Goal: Task Accomplishment & Management: Complete application form

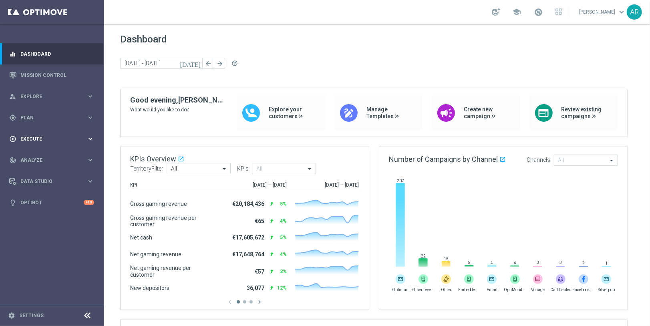
click at [38, 138] on span "Execute" at bounding box center [53, 139] width 66 height 5
click at [42, 156] on link "Campaign Builder" at bounding box center [52, 155] width 62 height 6
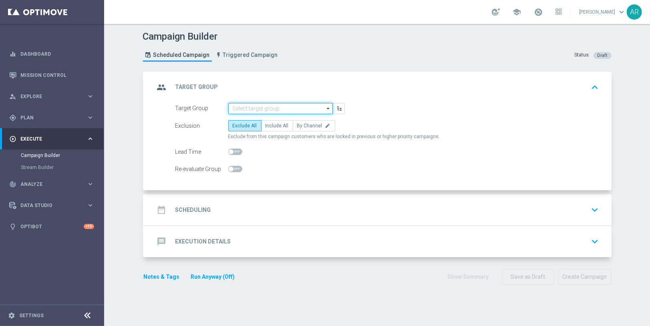
click at [256, 105] on input at bounding box center [280, 108] width 104 height 11
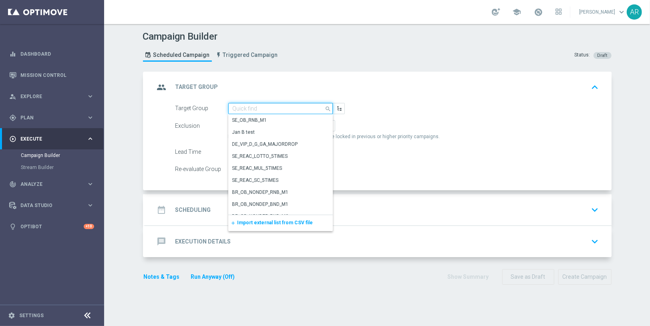
paste input "BR_CAS__GLOBALG_DEPOSITERS__NVIP_EMA_TAC_GM"
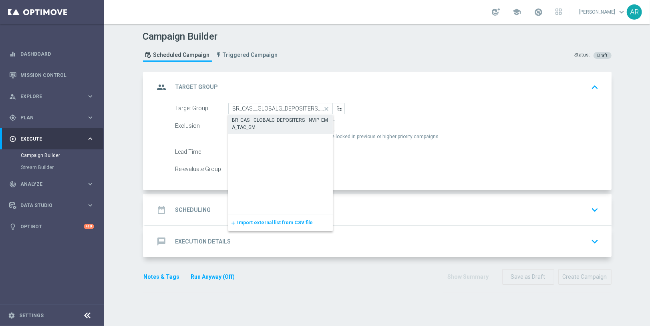
click at [263, 120] on div "BR_CAS__GLOBALG_DEPOSITERS__NVIP_EMA_TAC_GM" at bounding box center [280, 123] width 96 height 14
type input "BR_CAS__GLOBALG_DEPOSITERS__NVIP_EMA_TAC_GM"
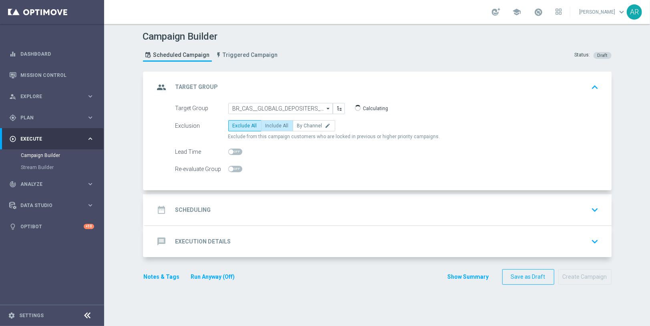
click at [267, 127] on span "Include All" at bounding box center [276, 126] width 23 height 6
click at [267, 127] on input "Include All" at bounding box center [267, 127] width 5 height 5
radio input "true"
click at [235, 212] on div "date_range Scheduling keyboard_arrow_down" at bounding box center [378, 209] width 447 height 15
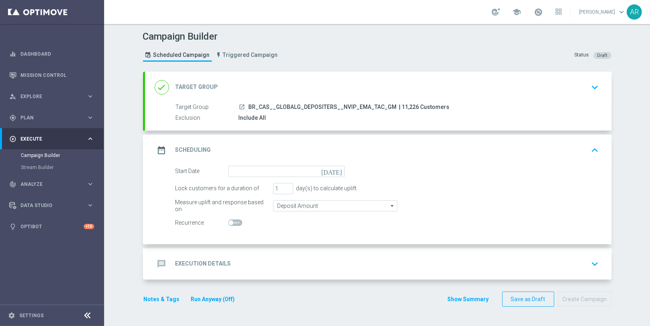
click at [337, 170] on icon "[DATE]" at bounding box center [333, 170] width 24 height 9
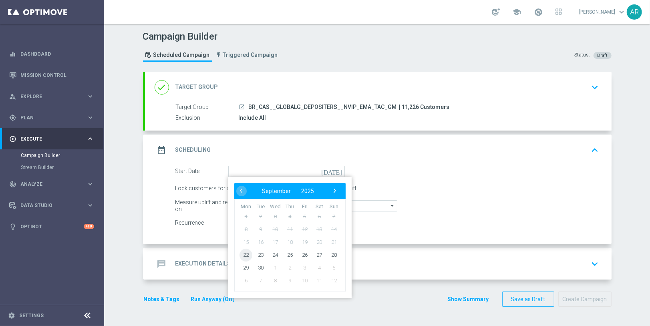
click at [241, 255] on span "22" at bounding box center [245, 254] width 13 height 13
type input "[DATE]"
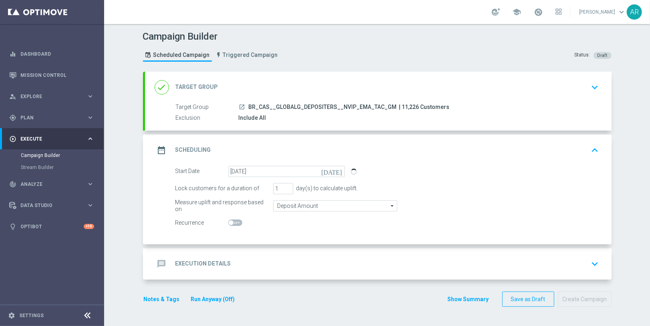
click at [237, 258] on div "message Execution Details keyboard_arrow_down" at bounding box center [378, 263] width 447 height 15
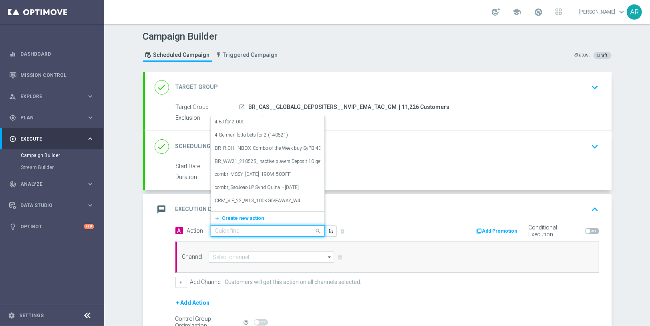
click at [231, 228] on input "text" at bounding box center [259, 231] width 89 height 7
paste input "BR_CAS__GG_STAKE_TIGRESORTUDO_SEP_NVIP_EMA_TAC_GM"
type input "BR_CAS__GG_STAKE_TIGRESORTUDO_SEP_NVIP_EMA_TAC_GM"
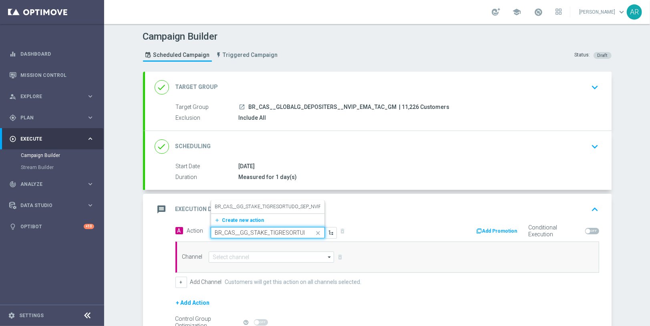
scroll to position [0, 69]
click at [259, 206] on label "BR_CAS__GG_STAKE_TIGRESORTUDO_SEP_NVIP_EMA_TAC_GM" at bounding box center [285, 206] width 140 height 7
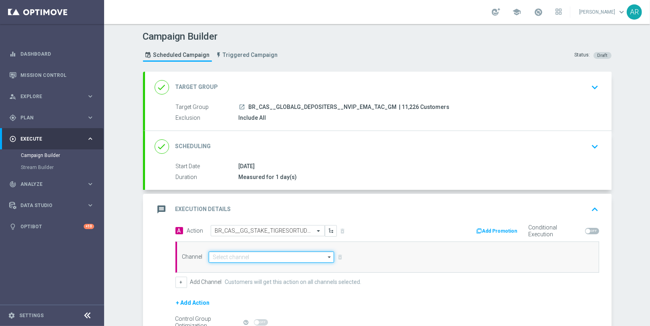
click at [249, 259] on input at bounding box center [272, 256] width 126 height 11
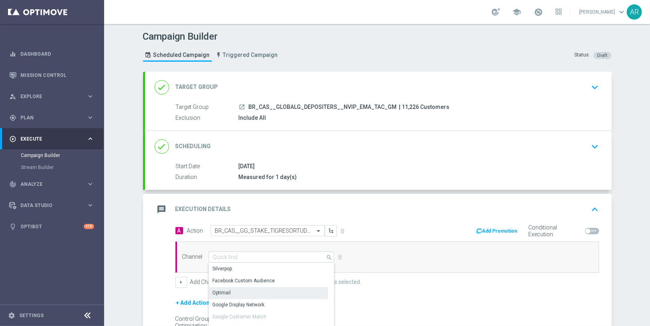
click at [243, 293] on div "Optimail" at bounding box center [269, 292] width 120 height 11
type input "Optimail"
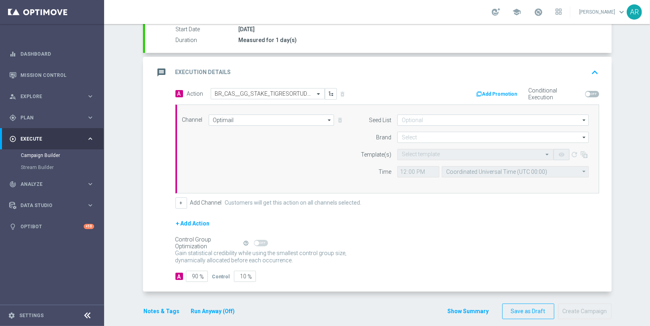
scroll to position [140, 0]
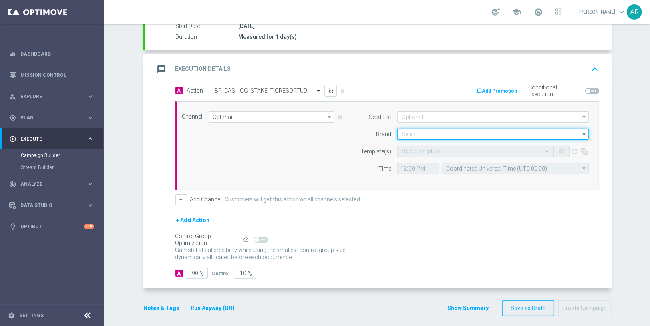
click at [402, 134] on input at bounding box center [492, 134] width 191 height 11
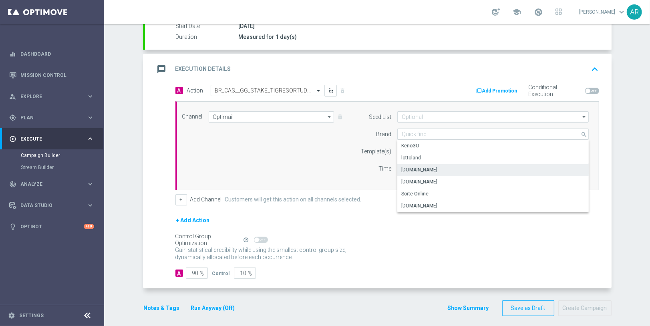
click at [443, 166] on div "[DOMAIN_NAME]" at bounding box center [493, 169] width 192 height 11
type input "[DOMAIN_NAME]"
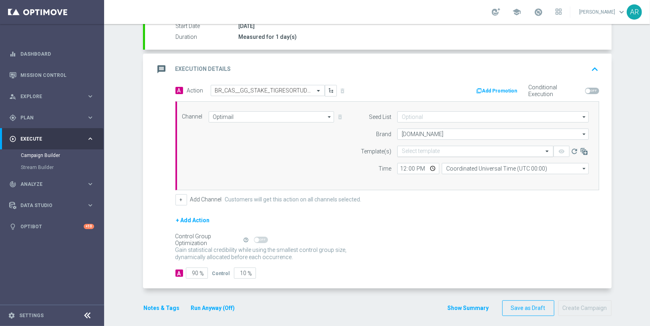
click at [402, 148] on input "text" at bounding box center [467, 151] width 131 height 7
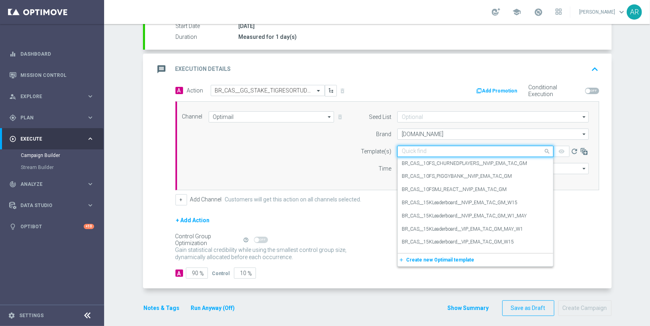
paste input "BR_CAS__GG_STAKE_TIGRESORTUDO_SEP_NVIP_EMA_TAC_GM"
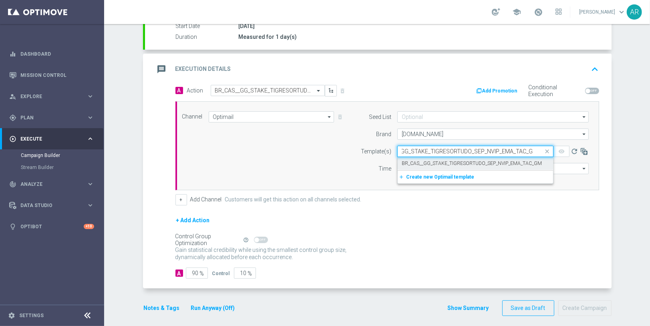
click at [440, 163] on label "BR_CAS__GG_STAKE_TIGRESORTUDO_SEP_NVIP_EMA_TAC_GM" at bounding box center [472, 163] width 140 height 7
type input "BR_CAS__GG_STAKE_TIGRESORTUDO_SEP_NVIP_EMA_TAC_GM"
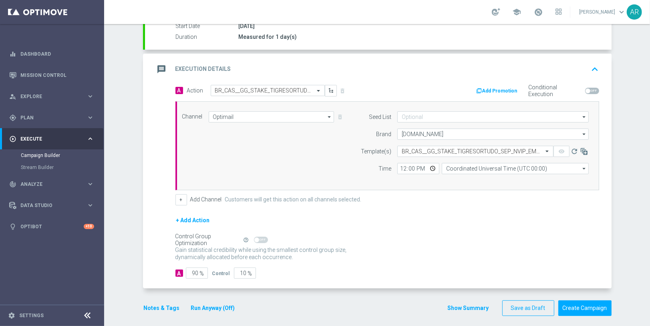
scroll to position [0, 0]
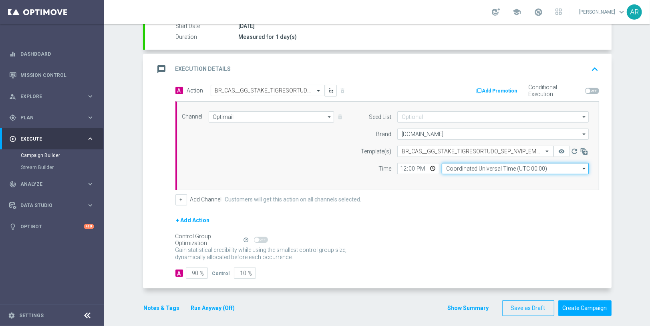
click at [478, 166] on input "Coordinated Universal Time (UTC 00:00)" at bounding box center [515, 168] width 147 height 11
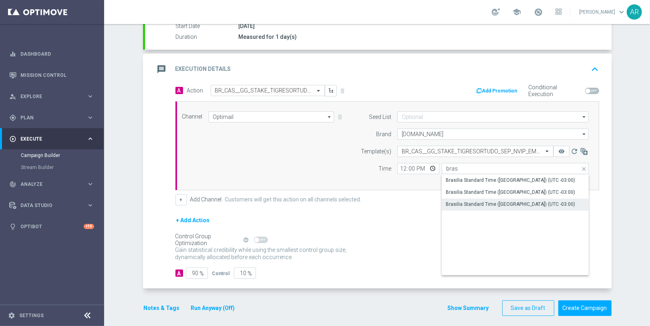
click at [495, 201] on div "Brasilia Standard Time ([GEOGRAPHIC_DATA]) (UTC -03:00)" at bounding box center [510, 204] width 129 height 7
type input "Brasilia Standard Time ([GEOGRAPHIC_DATA]) (UTC -03:00)"
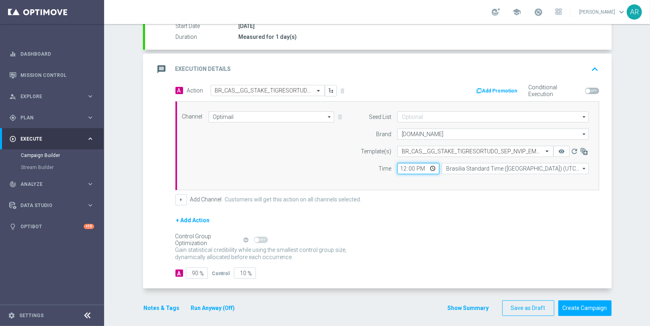
click at [426, 167] on input "12:00" at bounding box center [418, 168] width 42 height 11
type input "14:00"
click at [292, 161] on div "Channel Optimail Optimail arrow_drop_down Show Selected 1 of 26 Silverpop" at bounding box center [385, 145] width 419 height 69
click at [588, 303] on button "Create Campaign" at bounding box center [584, 308] width 53 height 16
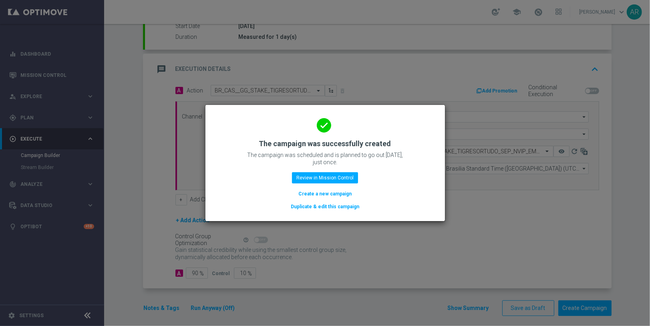
click at [317, 193] on button "Create a new campaign" at bounding box center [324, 193] width 55 height 9
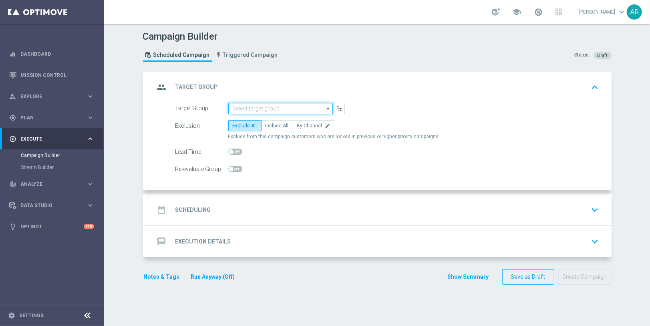
click at [261, 106] on input at bounding box center [280, 108] width 104 height 11
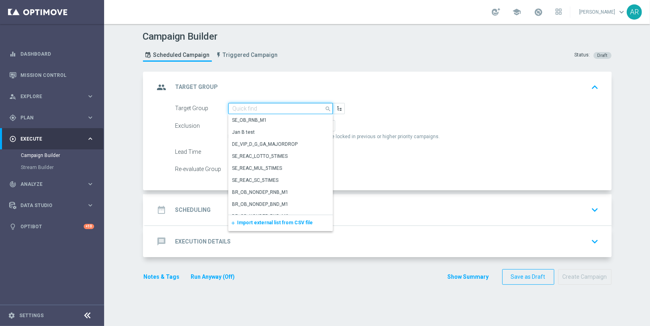
paste input "BR_CAS__GLOBALG_DEPOSITERS__NVIP_RI_TAC_GM"
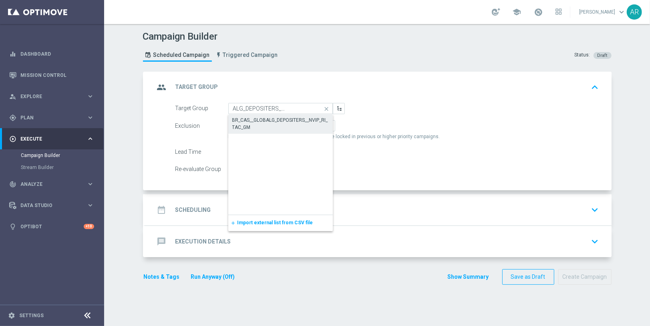
click at [269, 118] on div "BR_CAS__GLOBALG_DEPOSITERS__NVIP_RI_TAC_GM" at bounding box center [280, 123] width 96 height 14
type input "BR_CAS__GLOBALG_DEPOSITERS__NVIP_RI_TAC_GM"
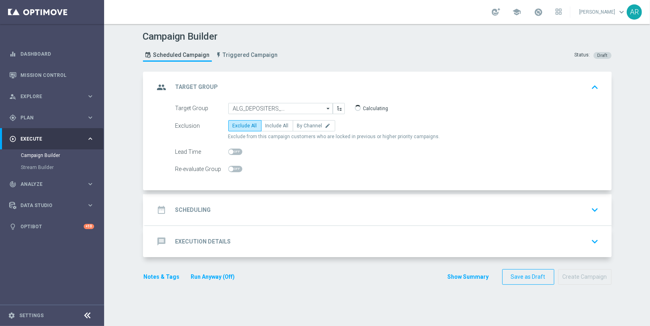
scroll to position [0, 0]
click at [268, 126] on span "Include All" at bounding box center [276, 126] width 23 height 6
click at [268, 126] on input "Include All" at bounding box center [267, 127] width 5 height 5
radio input "true"
click at [206, 210] on div "date_range Scheduling keyboard_arrow_down" at bounding box center [378, 209] width 447 height 15
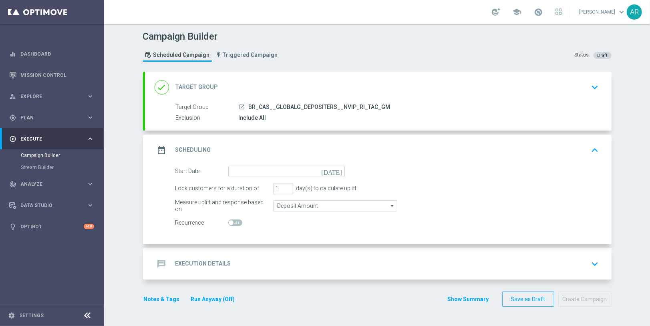
click at [335, 169] on icon "[DATE]" at bounding box center [333, 170] width 24 height 9
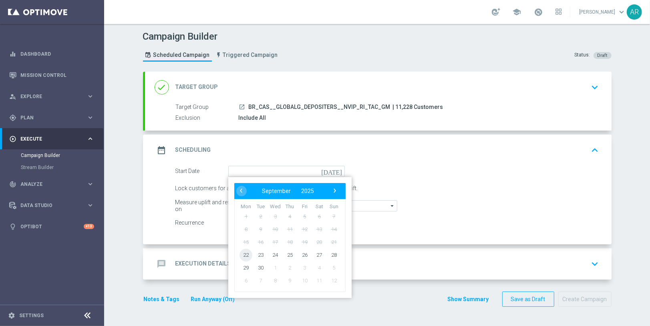
click at [239, 254] on span "22" at bounding box center [245, 254] width 13 height 13
type input "[DATE]"
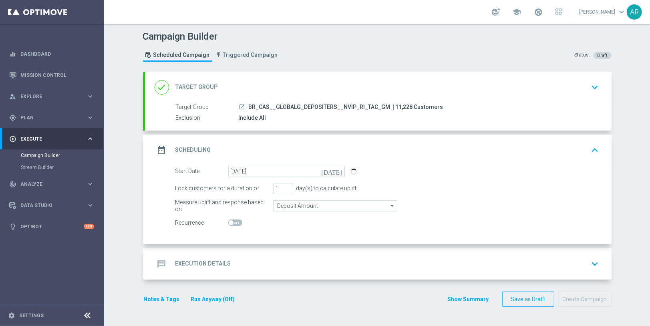
click at [279, 260] on div "message Execution Details keyboard_arrow_down" at bounding box center [378, 263] width 447 height 15
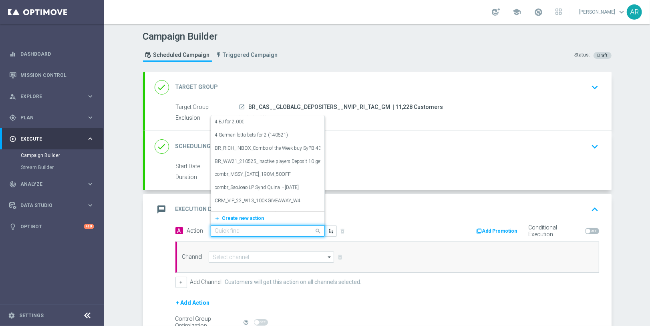
click at [228, 229] on input "text" at bounding box center [259, 231] width 89 height 7
paste input "BR_CAS__TIGRE_GG_SEP25__NVIP_RI_TAC_GM"
type input "BR_CAS__TIGRE_GG_SEP25__NVIP_RI_TAC_GM"
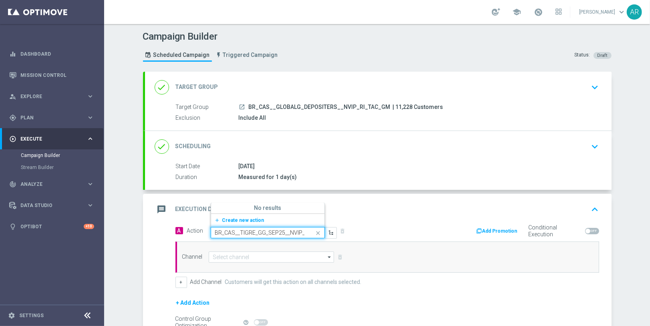
scroll to position [0, 27]
click at [246, 219] on span "Create new action" at bounding box center [243, 220] width 42 height 6
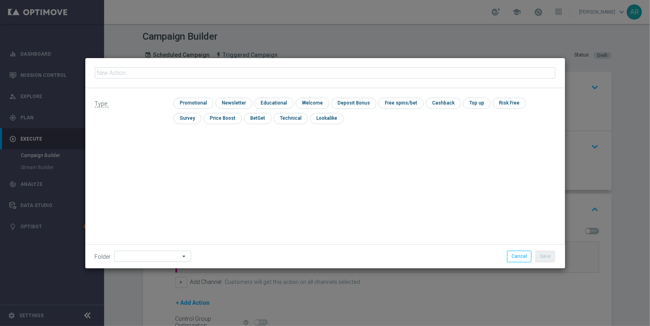
click at [265, 68] on input "text" at bounding box center [325, 72] width 460 height 11
type input "BR_CAS__TIGRE_GG_SEP25__NVIP_RI_TAC_GM"
drag, startPoint x: 191, startPoint y: 100, endPoint x: 399, endPoint y: 158, distance: 215.6
click at [194, 100] on input "checkbox" at bounding box center [192, 103] width 38 height 11
checkbox input "true"
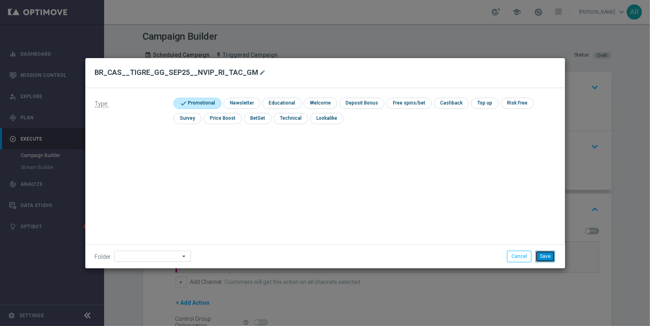
click at [543, 255] on button "Save" at bounding box center [545, 256] width 20 height 11
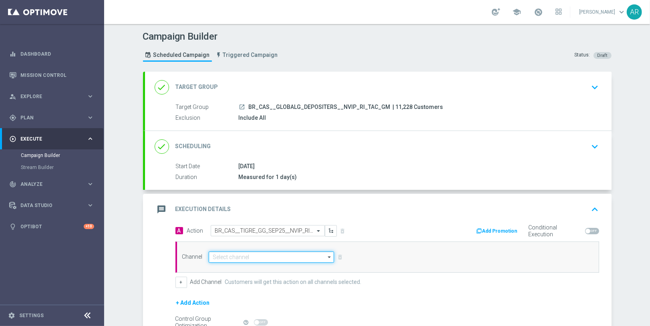
click at [237, 257] on input at bounding box center [272, 256] width 126 height 11
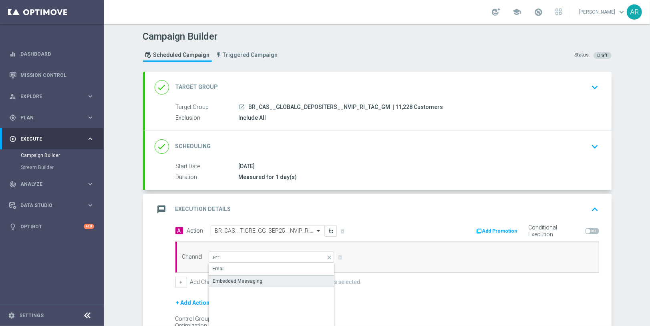
click at [242, 277] on div "Embedded Messaging" at bounding box center [238, 280] width 50 height 7
type input "Embedded Messaging"
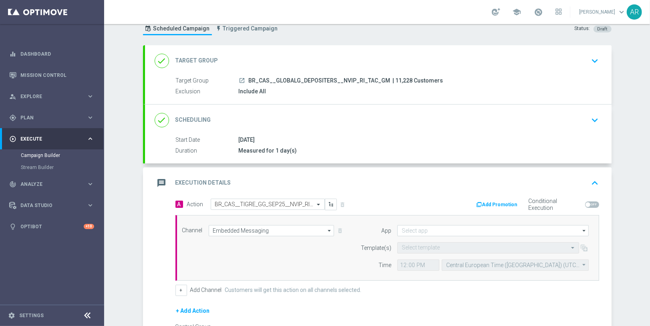
scroll to position [60, 0]
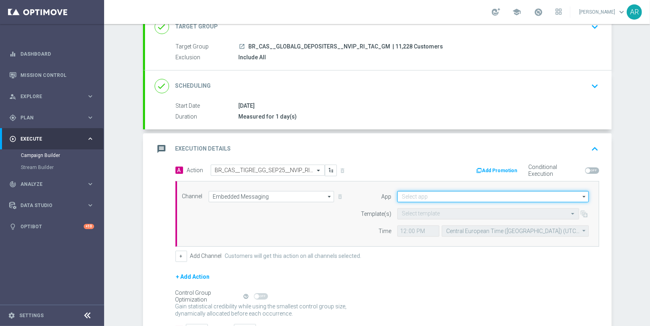
click at [411, 195] on input at bounding box center [492, 196] width 191 height 11
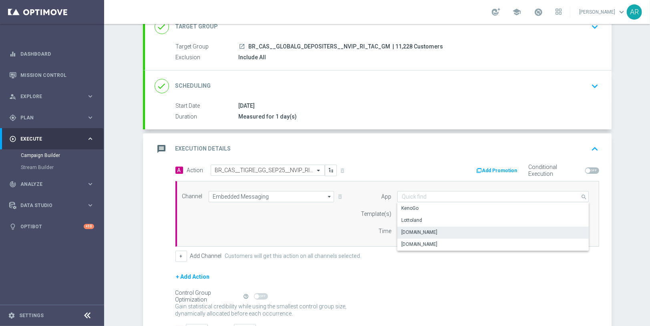
click at [448, 232] on div "[DOMAIN_NAME]" at bounding box center [493, 232] width 192 height 11
type input "[DOMAIN_NAME]"
click at [419, 211] on input "text" at bounding box center [480, 214] width 157 height 7
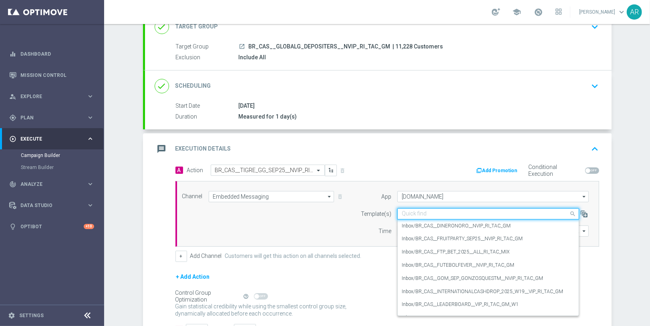
paste input "BR_CAS__TIGRE_GG_SEP25__NVIP_RI_TAC_GM"
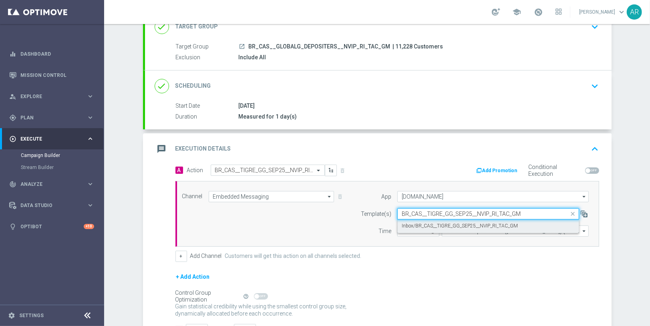
click at [438, 225] on label "Inbox/BR_CAS__TIGRE_GG_SEP25__NVIP_RI_TAC_GM" at bounding box center [460, 226] width 116 height 7
type input "BR_CAS__TIGRE_GG_SEP25__NVIP_RI_TAC_GM"
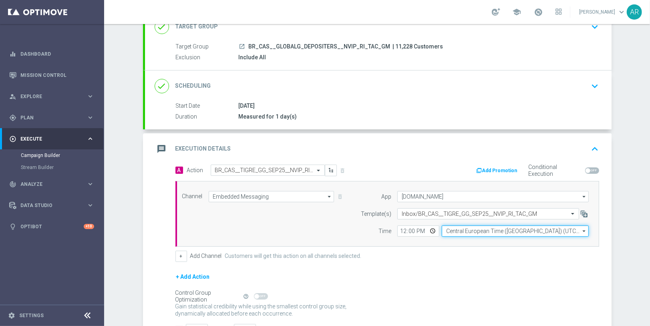
click at [466, 230] on input "Central European Time ([GEOGRAPHIC_DATA]) (UTC +02:00)" at bounding box center [515, 230] width 147 height 11
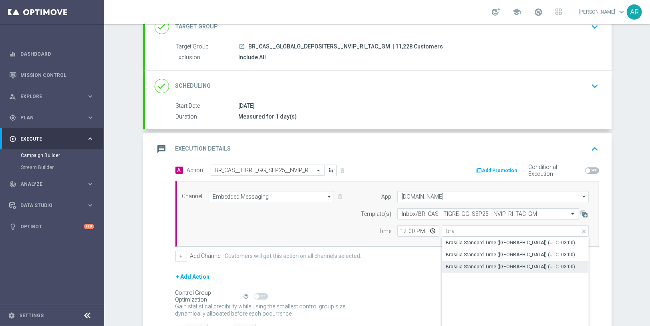
click at [518, 265] on div "Brasilia Standard Time ([GEOGRAPHIC_DATA]) (UTC -03:00)" at bounding box center [510, 266] width 129 height 7
type input "Brasilia Standard Time ([GEOGRAPHIC_DATA]) (UTC -03:00)"
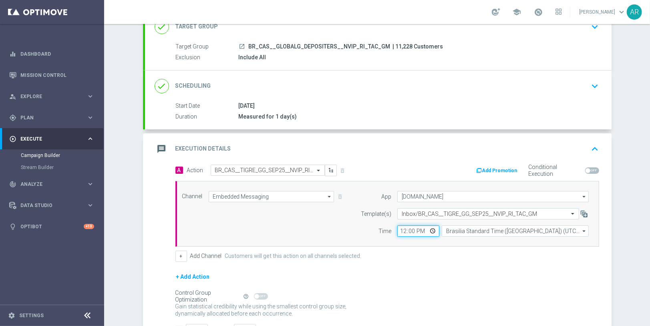
click at [433, 228] on input "12:00" at bounding box center [418, 230] width 42 height 11
type input "14:00"
click at [322, 217] on div "Channel Embedded Messaging Embedded Messaging arrow_drop_down Show Selected 1 o…" at bounding box center [385, 214] width 419 height 46
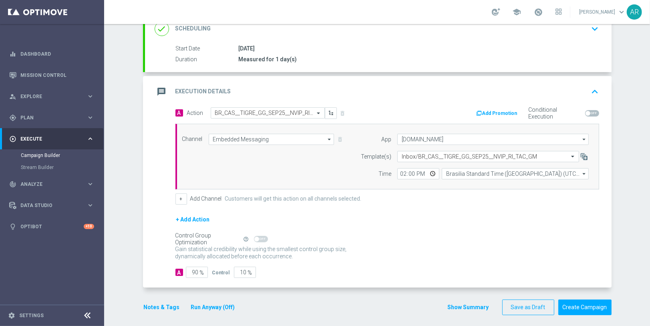
scroll to position [119, 0]
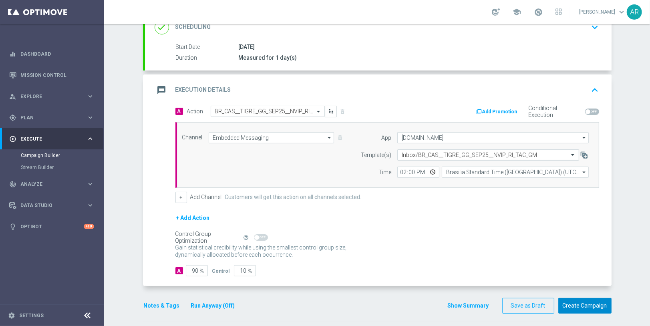
click at [578, 298] on button "Create Campaign" at bounding box center [584, 306] width 53 height 16
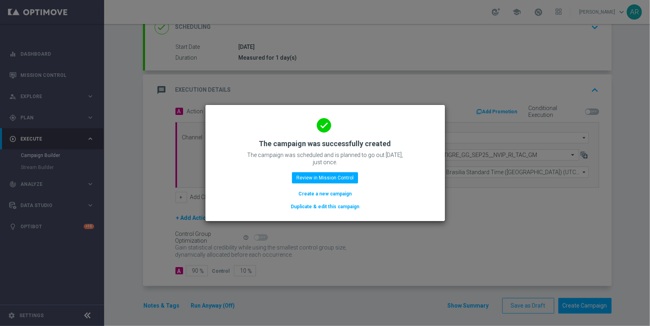
click at [330, 195] on button "Create a new campaign" at bounding box center [324, 193] width 55 height 9
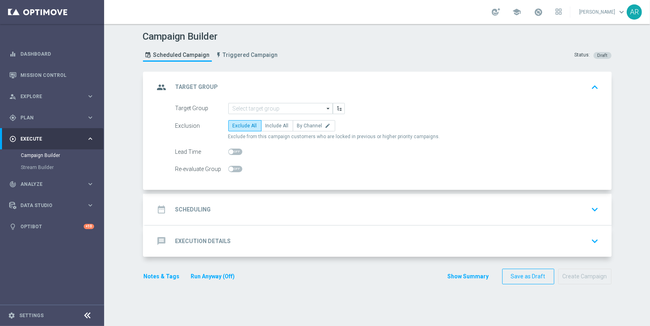
scroll to position [0, 0]
